Goal: Task Accomplishment & Management: Manage account settings

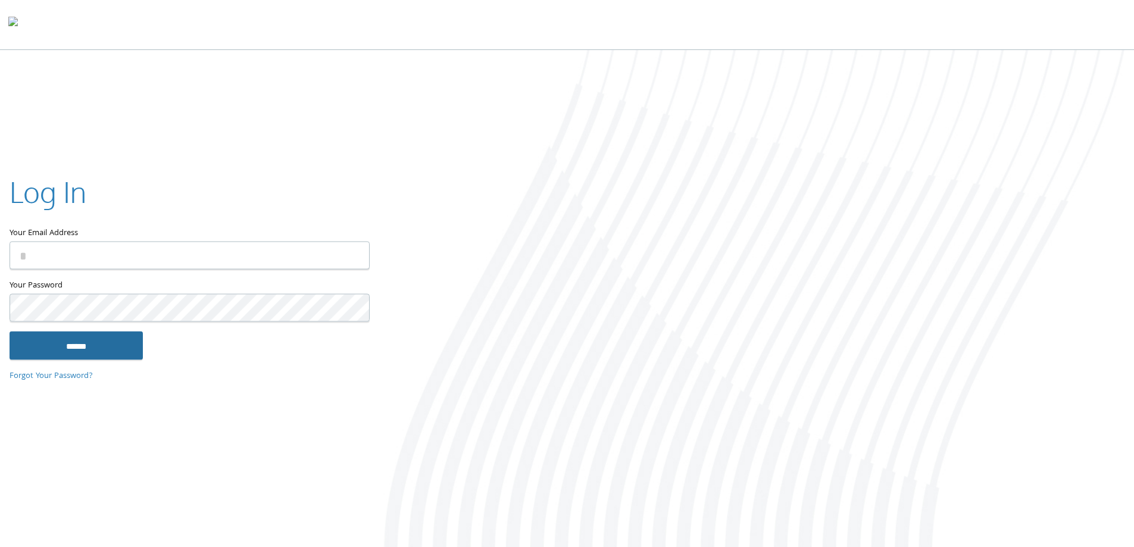
type input "**********"
click at [114, 353] on input "******" at bounding box center [76, 345] width 133 height 29
type input "**********"
click at [55, 343] on input "******" at bounding box center [76, 345] width 133 height 29
